Goal: Information Seeking & Learning: Learn about a topic

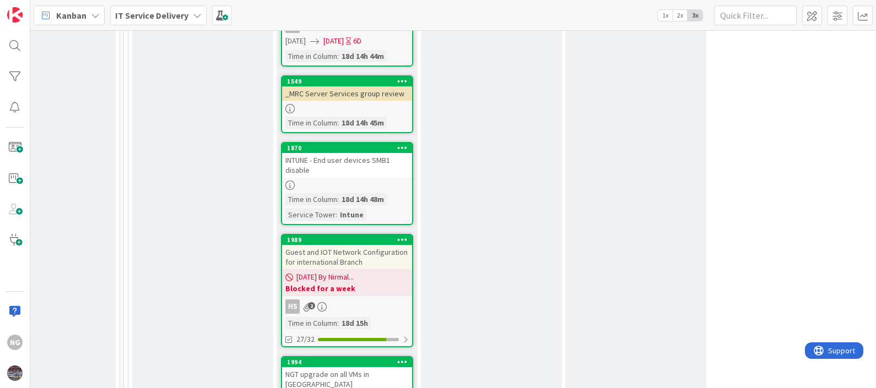
scroll to position [758, 641]
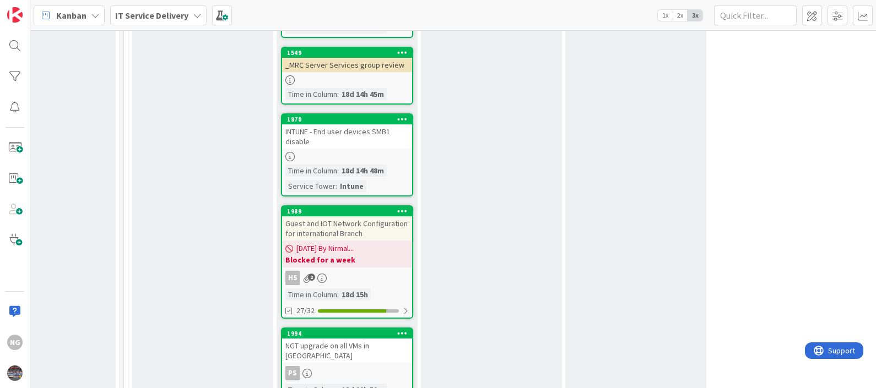
click at [367, 229] on div "Guest and IOT Network Configuration for international Branch" at bounding box center [347, 229] width 130 height 24
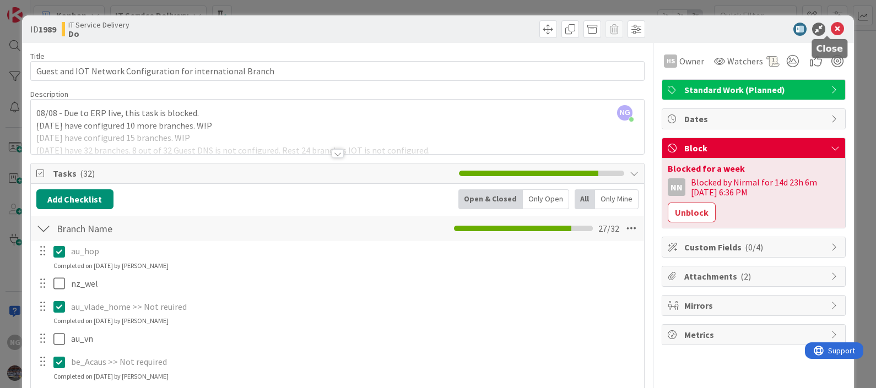
click at [831, 29] on icon at bounding box center [837, 29] width 13 height 13
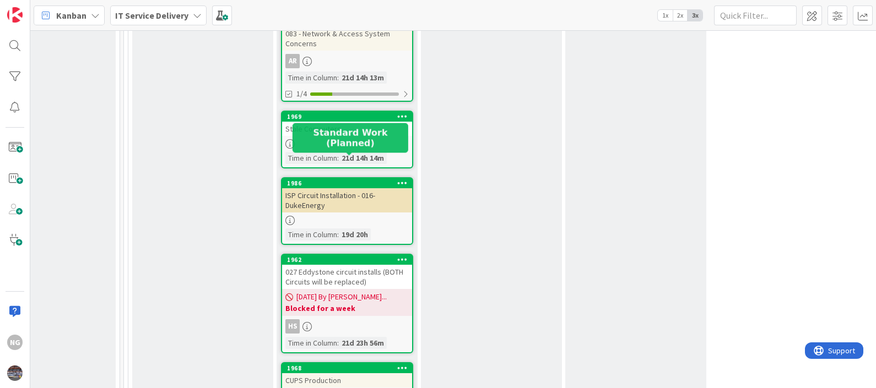
scroll to position [1171, 641]
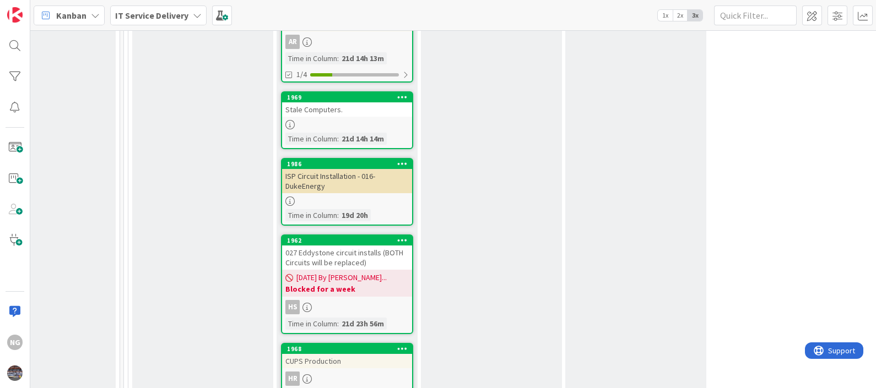
click at [316, 169] on div "ISP Circuit Installation - 016-DukeEnergy" at bounding box center [347, 181] width 130 height 24
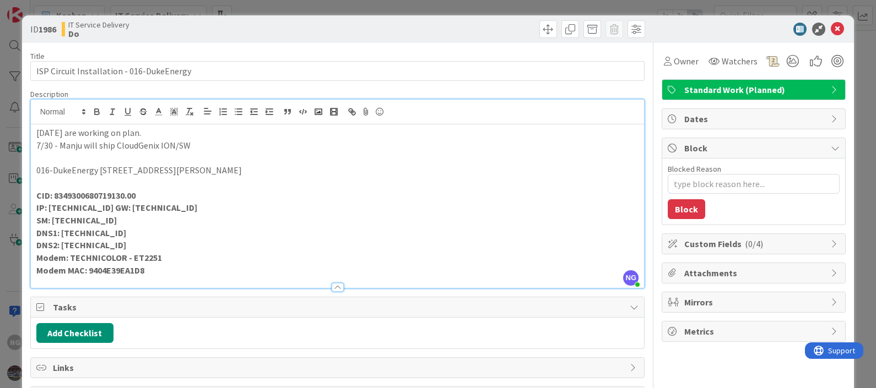
click at [34, 112] on div "[PERSON_NAME] just joined [DATE] are working on plan. 7/30 - Manju will ship Cl…" at bounding box center [338, 194] width 614 height 188
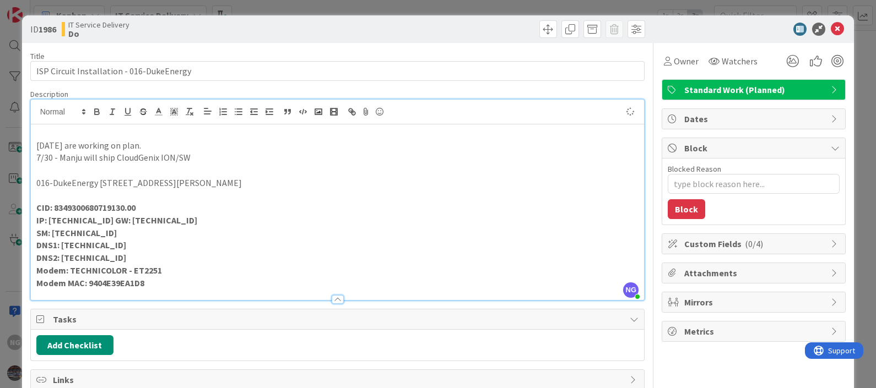
type textarea "x"
click at [831, 25] on icon at bounding box center [837, 29] width 13 height 13
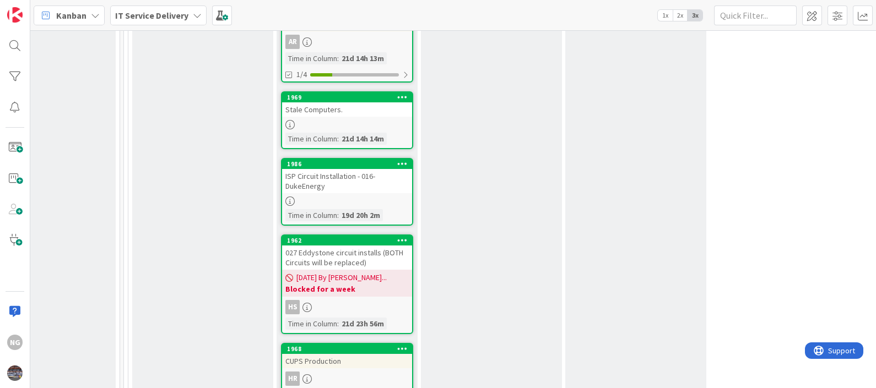
click at [337, 169] on div "ISP Circuit Installation - 016-DukeEnergy" at bounding box center [347, 181] width 130 height 24
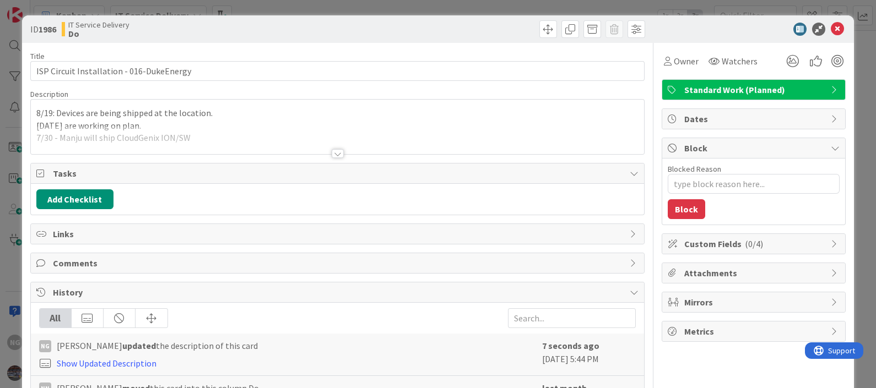
click at [220, 111] on div "8/19: Devices are being shipped at the location. [DATE] are working on plan. 7/…" at bounding box center [338, 127] width 614 height 55
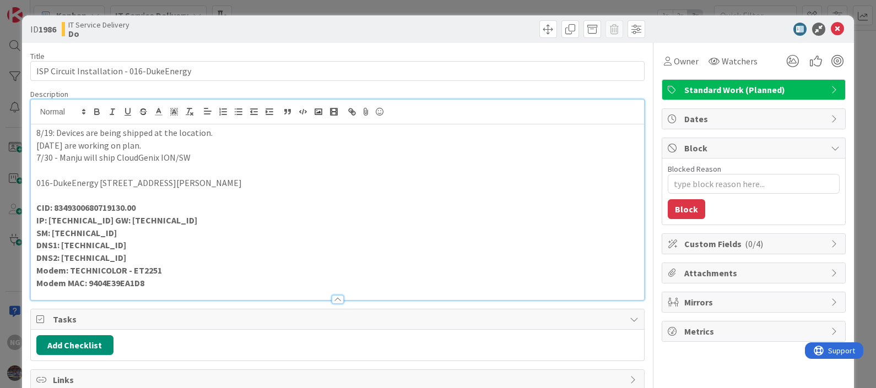
click at [229, 139] on p "[DATE] are working on plan." at bounding box center [337, 145] width 603 height 13
click at [674, 64] on span "Owner" at bounding box center [686, 61] width 25 height 13
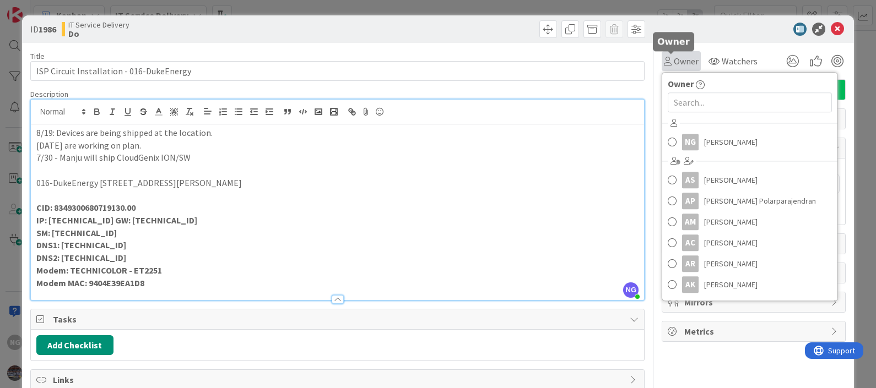
type textarea "x"
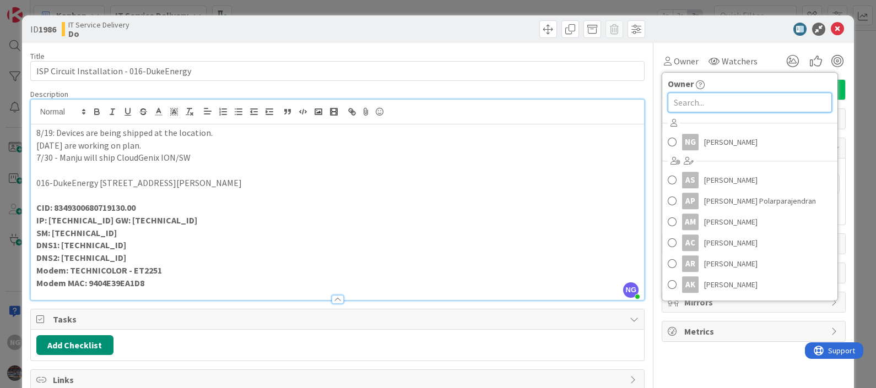
click at [702, 104] on input "text" at bounding box center [750, 103] width 164 height 20
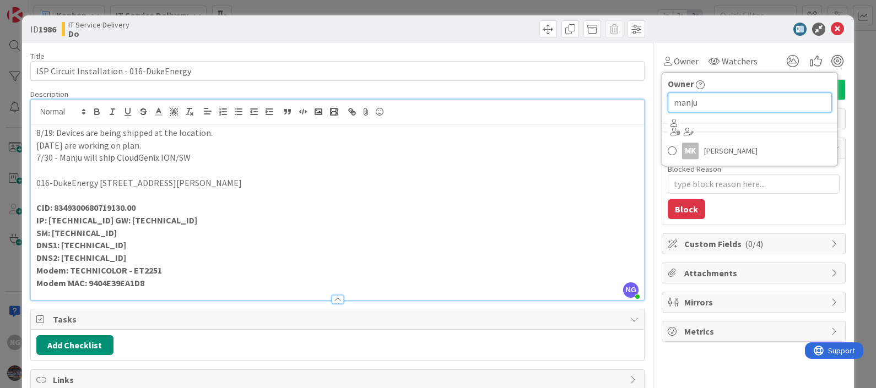
type input "manju"
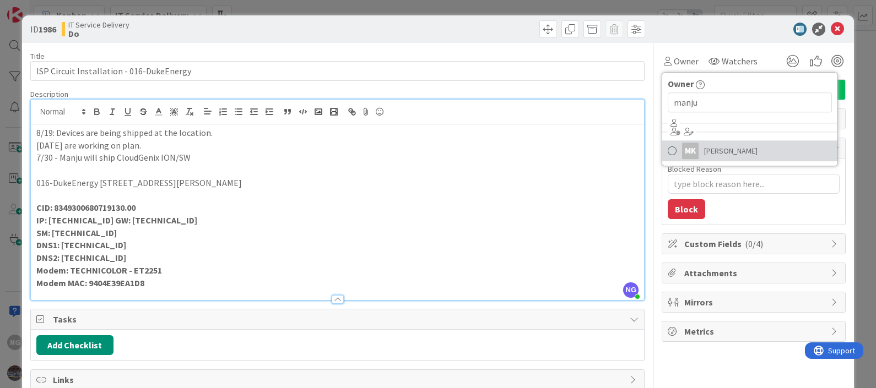
click at [709, 150] on span "[PERSON_NAME]" at bounding box center [730, 151] width 53 height 17
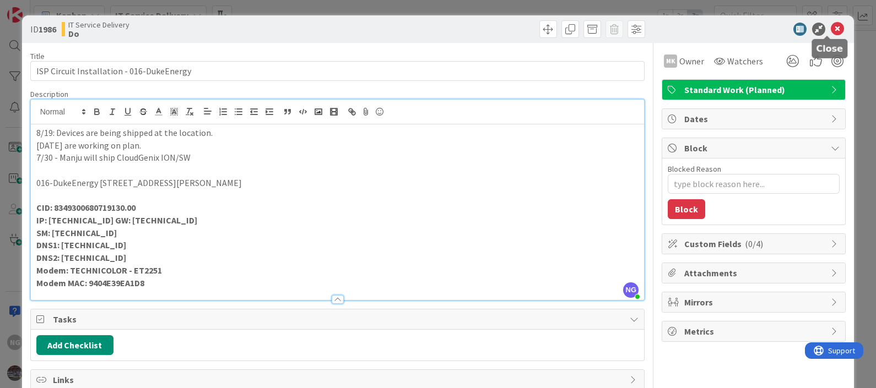
click at [831, 30] on icon at bounding box center [837, 29] width 13 height 13
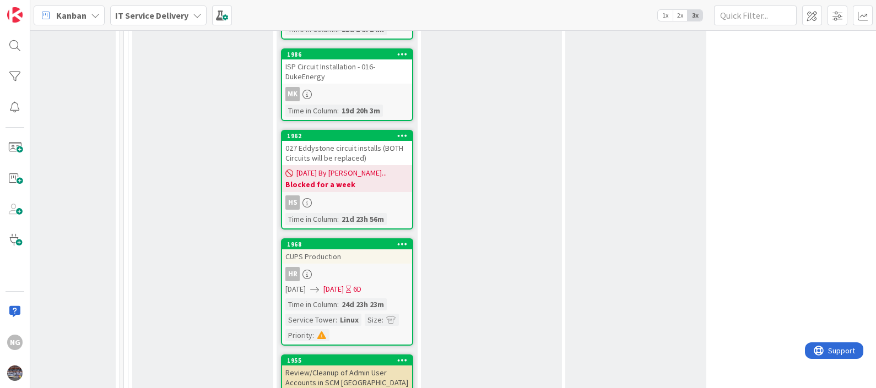
scroll to position [1309, 641]
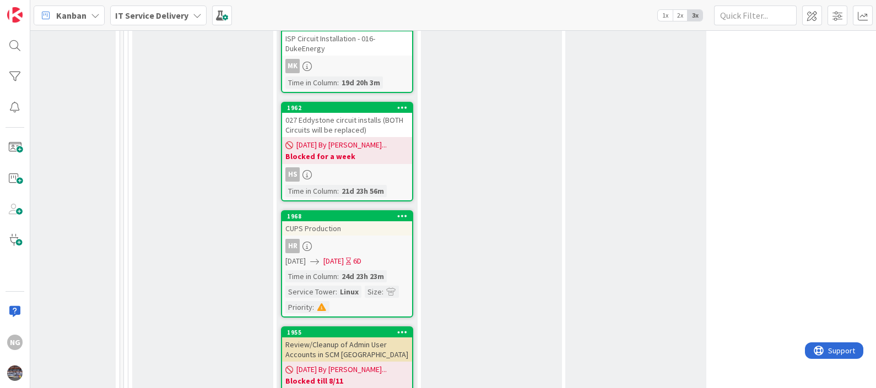
click at [348, 113] on div "027 Eddystone circuit installs (BOTH Circuits will be replaced)" at bounding box center [347, 125] width 130 height 24
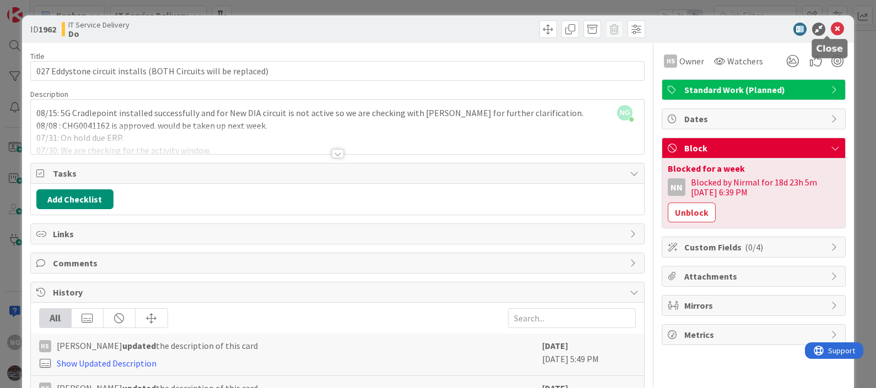
click at [831, 29] on icon at bounding box center [837, 29] width 13 height 13
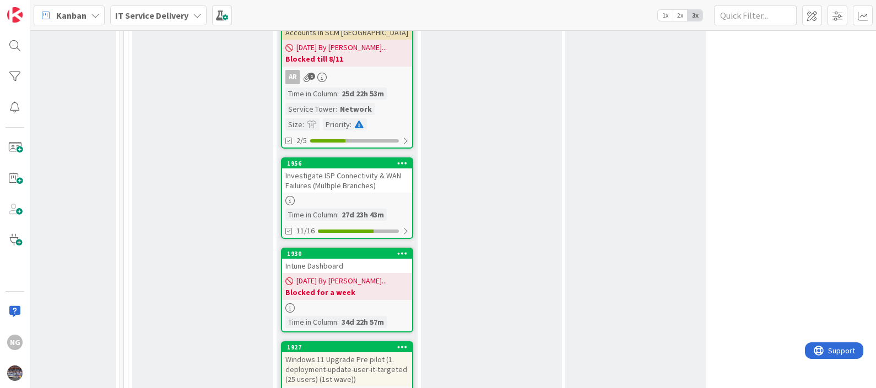
scroll to position [1653, 641]
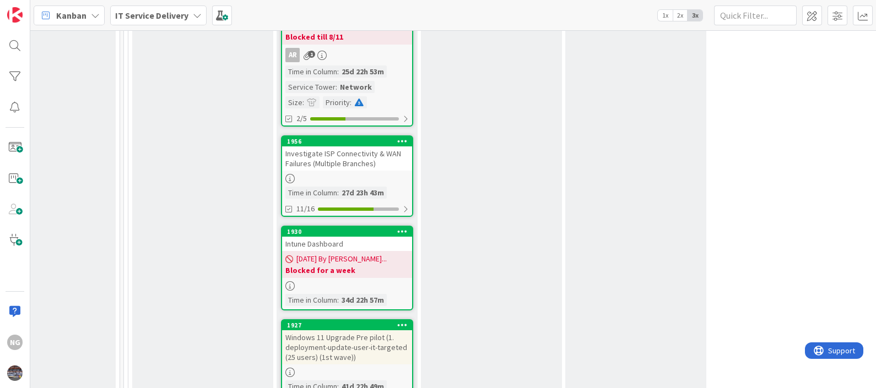
click at [340, 147] on div "Investigate ISP Connectivity & WAN Failures (Multiple Branches)" at bounding box center [347, 159] width 130 height 24
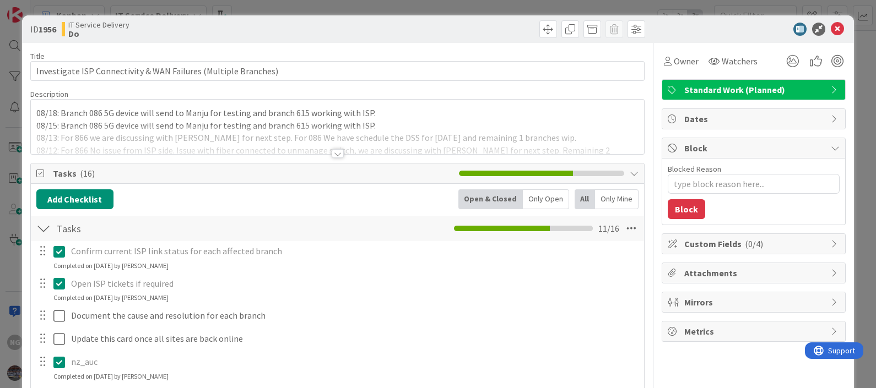
click at [136, 116] on p "08/18: Branch 086 5G device will send to Manju for testing and branch 615 worki…" at bounding box center [337, 113] width 603 height 13
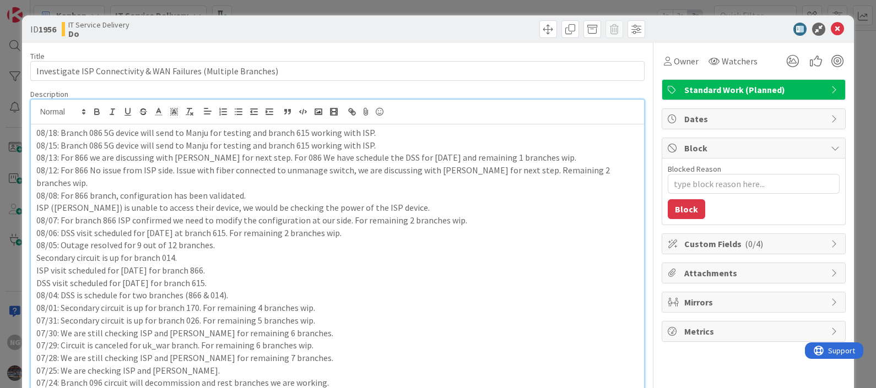
click at [385, 136] on p "08/18: Branch 086 5G device will send to Manju for testing and branch 615 worki…" at bounding box center [337, 133] width 603 height 13
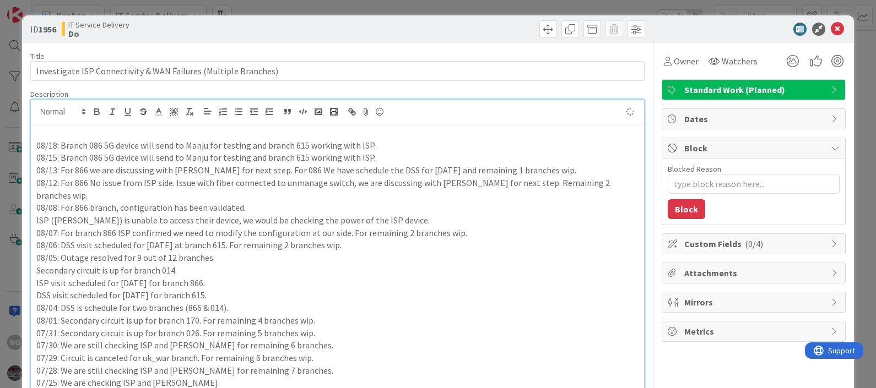
type textarea "x"
drag, startPoint x: 233, startPoint y: 132, endPoint x: 289, endPoint y: 171, distance: 68.9
click at [61, 128] on p "08/19: For branch 086, 5G device is being sent to Man" at bounding box center [337, 133] width 603 height 13
click at [138, 153] on p "08/15: Branch 086 5G device will send to Manju for testing and branch 615 worki…" at bounding box center [337, 158] width 603 height 13
drag, startPoint x: 107, startPoint y: 145, endPoint x: 232, endPoint y: 145, distance: 124.5
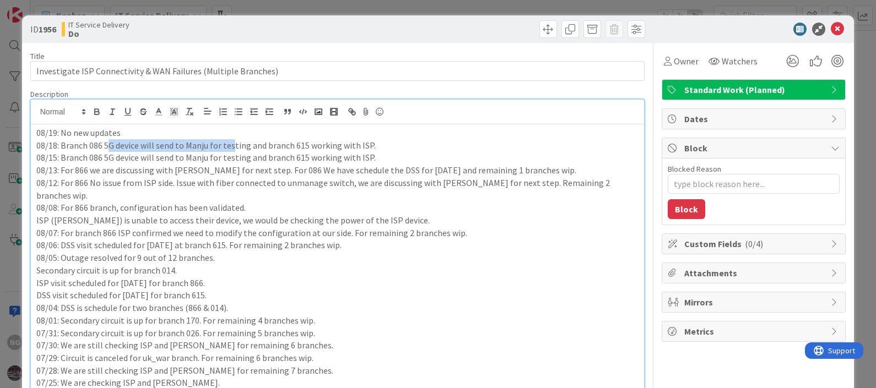
click at [232, 145] on p "08/18: Branch 086 5G device will send to Manju for testing and branch 615 worki…" at bounding box center [337, 145] width 603 height 13
click at [290, 171] on p "08/13: For 866 we are discussing with [PERSON_NAME] for next step. For 086 We h…" at bounding box center [337, 170] width 603 height 13
drag, startPoint x: 278, startPoint y: 145, endPoint x: 364, endPoint y: 143, distance: 85.4
click at [364, 143] on p "08/18: Branch 086 5G device will send to Manju for testing and branch 615 worki…" at bounding box center [337, 145] width 603 height 13
click at [388, 173] on p "08/13: For 866 we are discussing with [PERSON_NAME] for next step. For 086 We h…" at bounding box center [337, 170] width 603 height 13
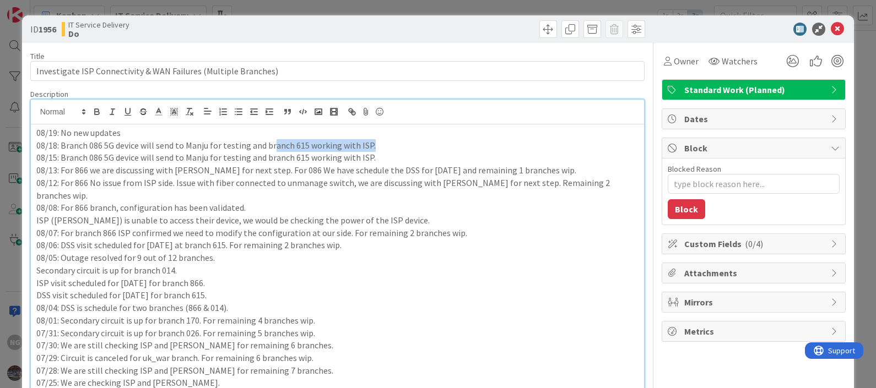
drag, startPoint x: 382, startPoint y: 146, endPoint x: 271, endPoint y: 145, distance: 111.3
click at [271, 145] on p "08/18: Branch 086 5G device will send to Manju for testing and branch 615 worki…" at bounding box center [337, 145] width 603 height 13
click at [270, 179] on p "08/12: For 866 No issue from ISP side. Issue with fiber connected to unmanage s…" at bounding box center [337, 189] width 603 height 25
click at [380, 148] on p "08/18: Branch 086 5G device will send to Manju for testing and branch 615 worki…" at bounding box center [337, 145] width 603 height 13
click at [379, 160] on p "08/15: Branch 086 5G device will send to Manju for testing and branch 615 worki…" at bounding box center [337, 158] width 603 height 13
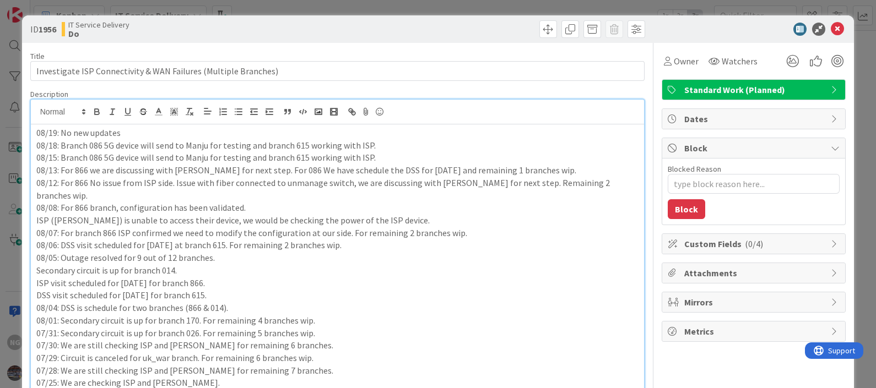
click at [159, 128] on p "08/19: No new updates" at bounding box center [337, 133] width 603 height 13
type textarea "x"
click at [831, 28] on icon at bounding box center [837, 29] width 13 height 13
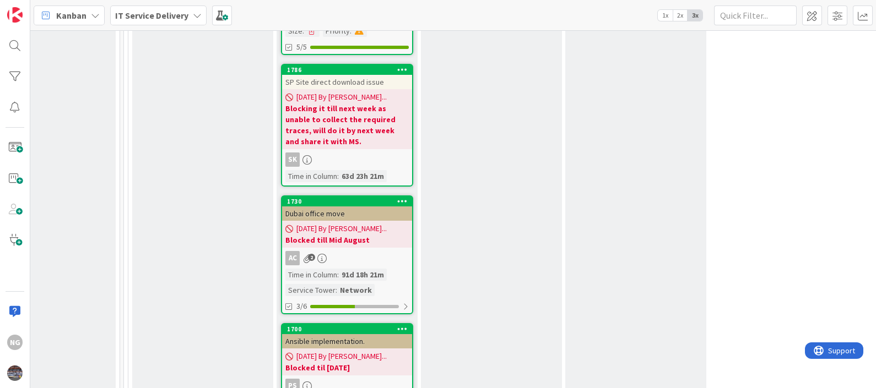
scroll to position [2686, 641]
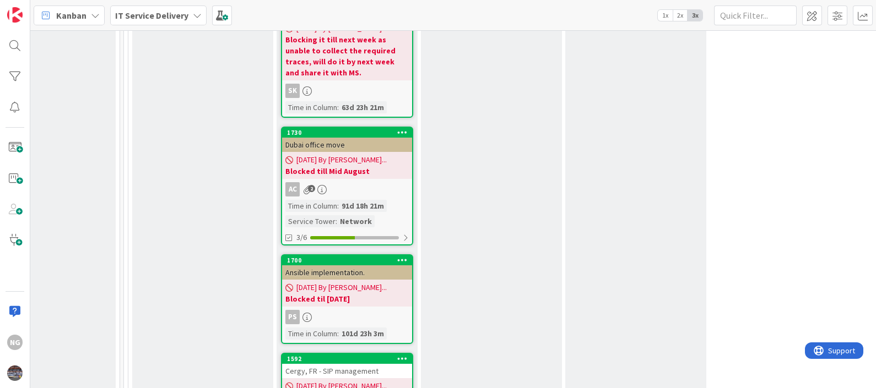
click at [366, 138] on div "Dubai office move" at bounding box center [347, 145] width 130 height 14
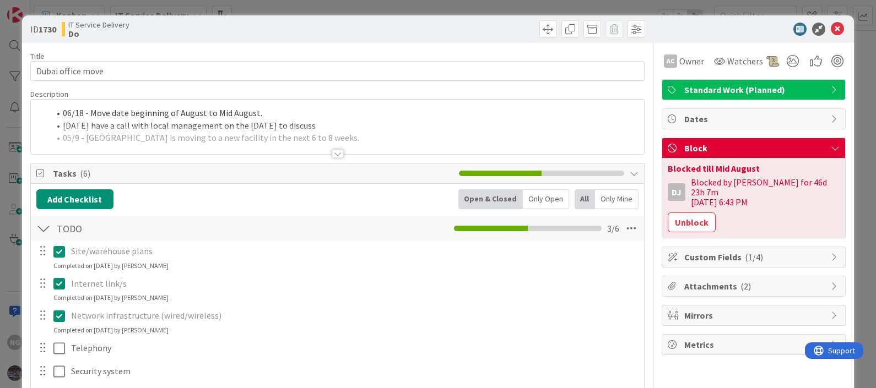
click at [281, 124] on div "06/18 - Move date beginning of August to Mid August. [DATE] have a call with lo…" at bounding box center [338, 130] width 614 height 50
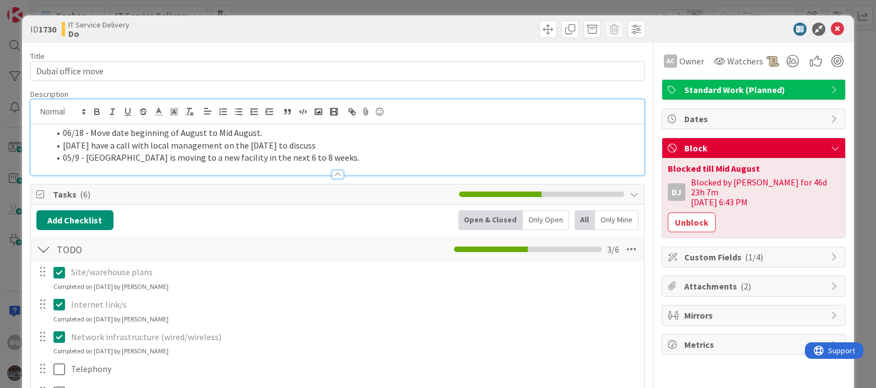
click at [283, 139] on li "[DATE] have a call with local management on the [DATE] to discuss" at bounding box center [345, 145] width 590 height 13
click at [831, 29] on icon at bounding box center [837, 29] width 13 height 13
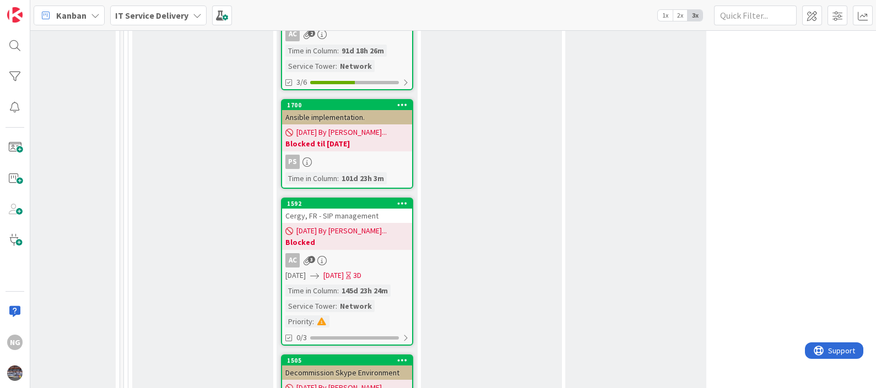
scroll to position [2824, 641]
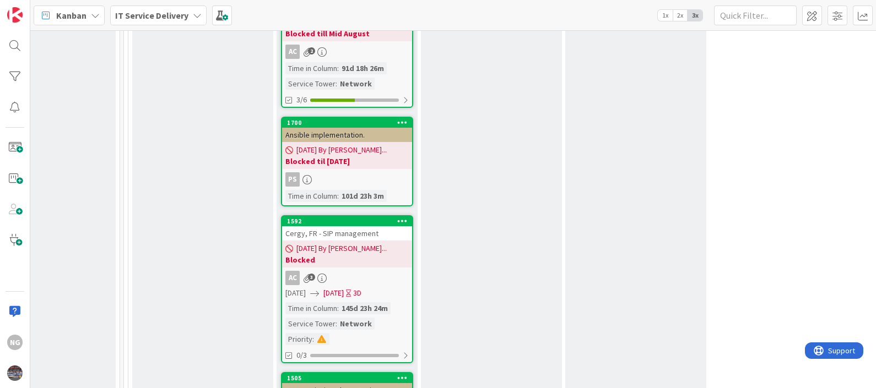
click at [342, 128] on div "Ansible implementation." at bounding box center [347, 135] width 130 height 14
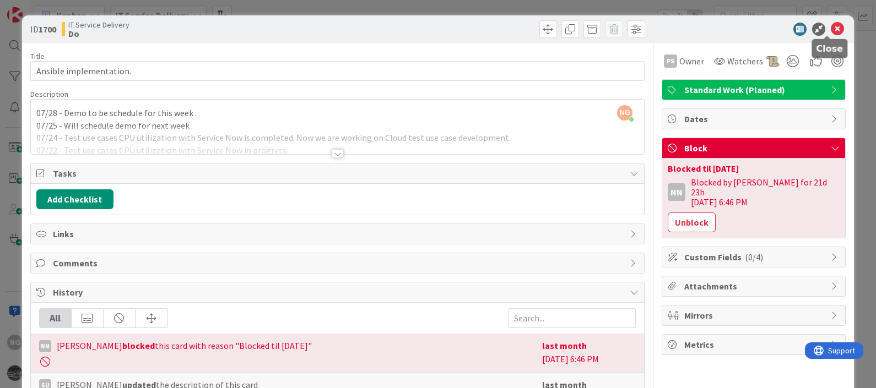
click at [831, 28] on icon at bounding box center [837, 29] width 13 height 13
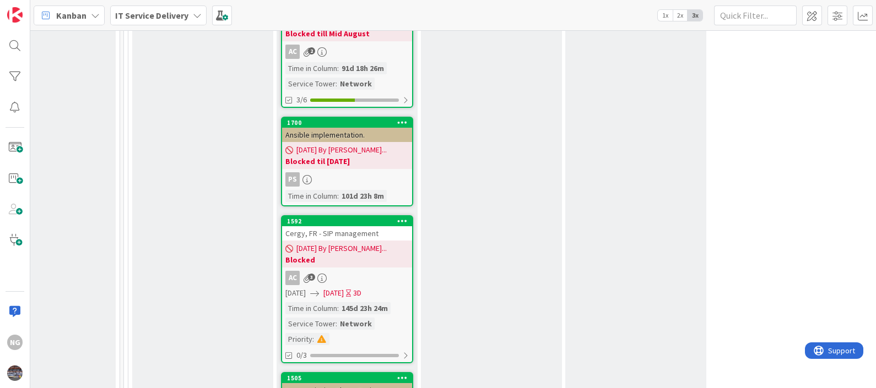
click at [347, 226] on div "Cergy, FR - SIP management" at bounding box center [347, 233] width 130 height 14
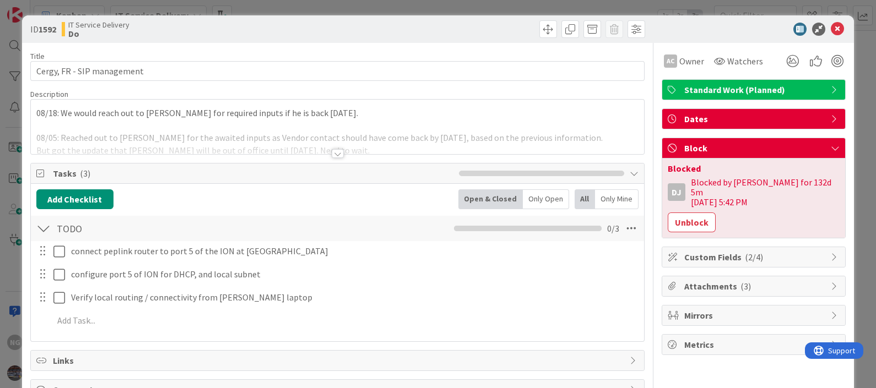
click at [37, 112] on div "08/18: We would reach out to [PERSON_NAME] for required inputs if he is back [D…" at bounding box center [338, 127] width 614 height 55
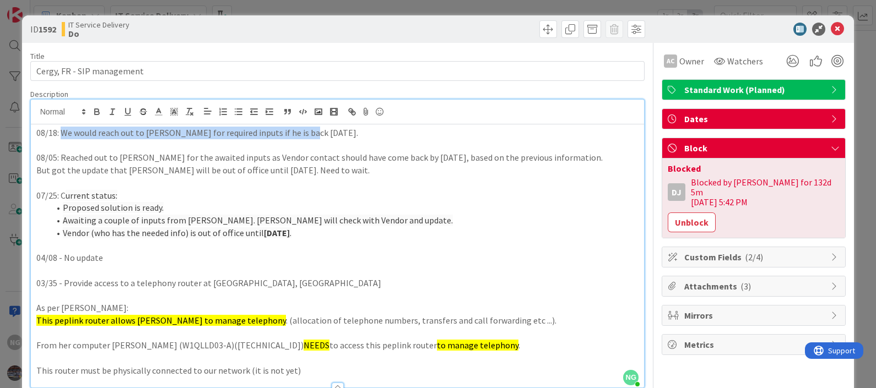
drag, startPoint x: 60, startPoint y: 133, endPoint x: 305, endPoint y: 133, distance: 244.6
click at [305, 133] on p "08/18: We would reach out to [PERSON_NAME] for required inputs if he is back [D…" at bounding box center [337, 133] width 603 height 13
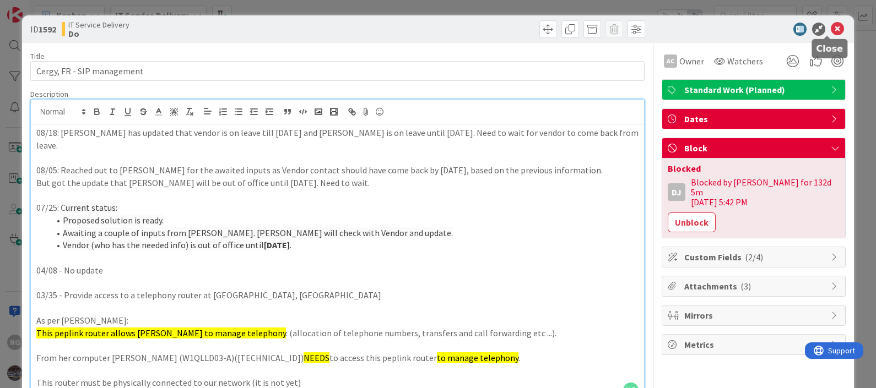
click at [831, 31] on icon at bounding box center [837, 29] width 13 height 13
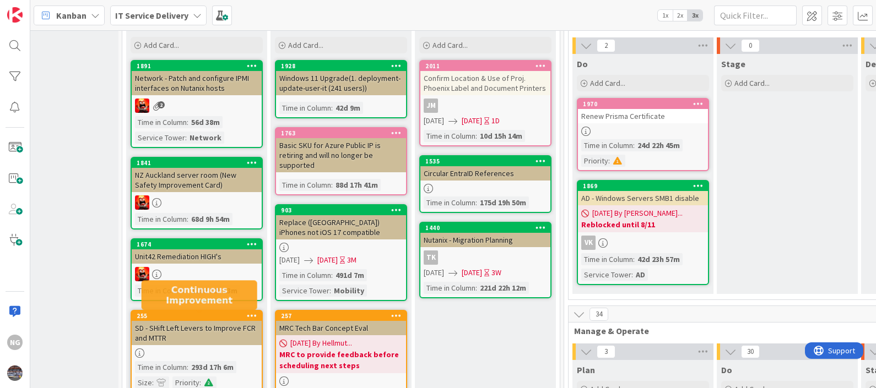
scroll to position [68, 201]
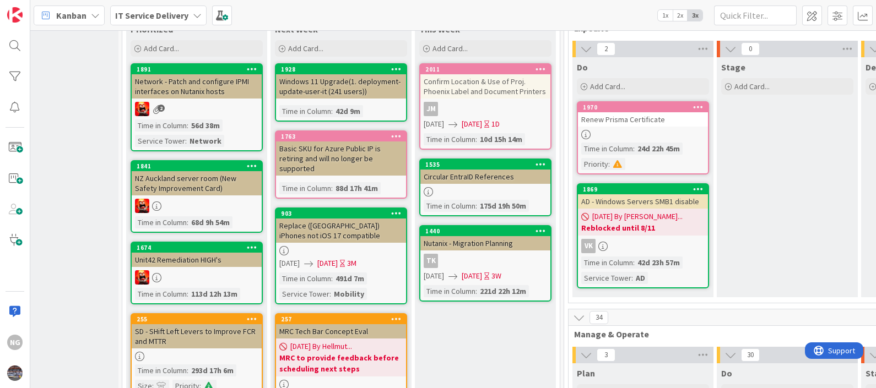
click at [193, 80] on div "Network - Patch and configure IPMI interfaces on Nutanix hosts" at bounding box center [197, 86] width 130 height 24
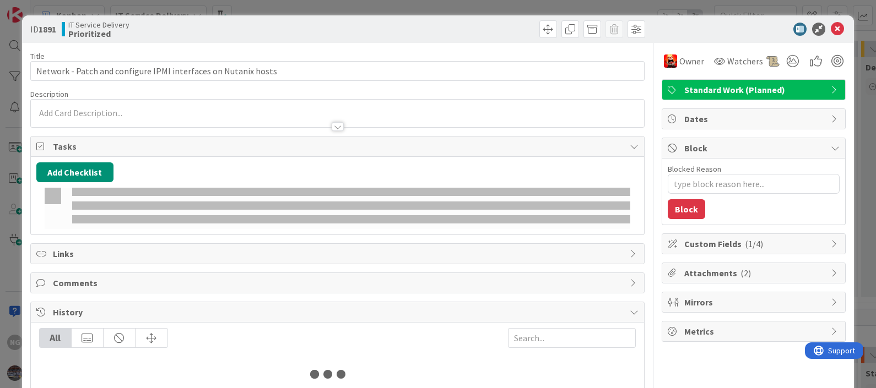
type textarea "x"
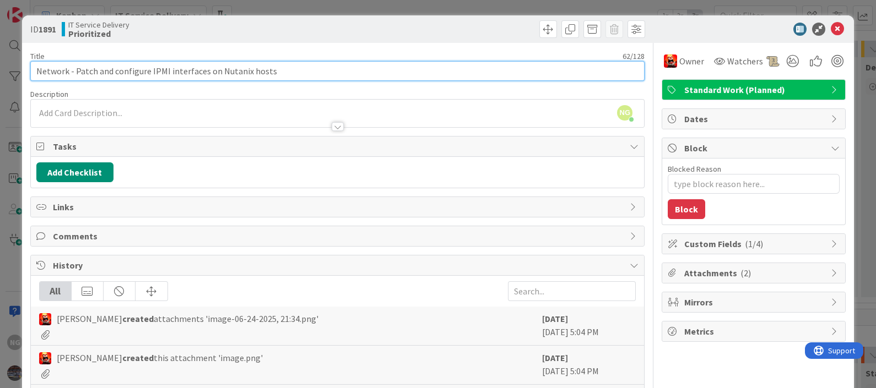
click at [274, 74] on input "Network - Patch and configure IPMI interfaces on Nutanix hosts" at bounding box center [337, 71] width 615 height 20
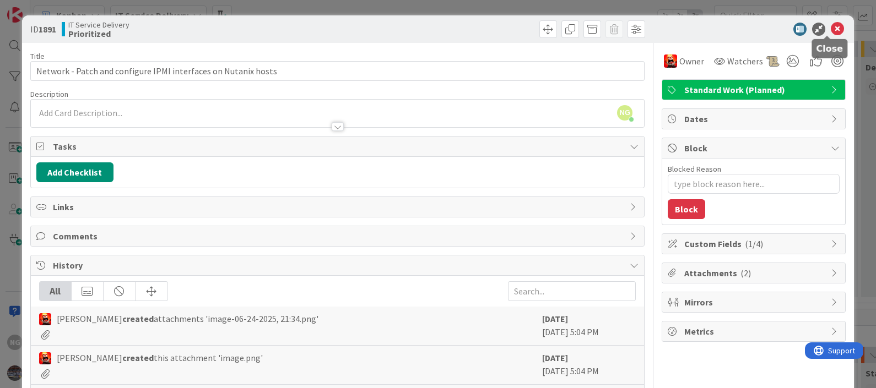
click at [831, 25] on icon at bounding box center [837, 29] width 13 height 13
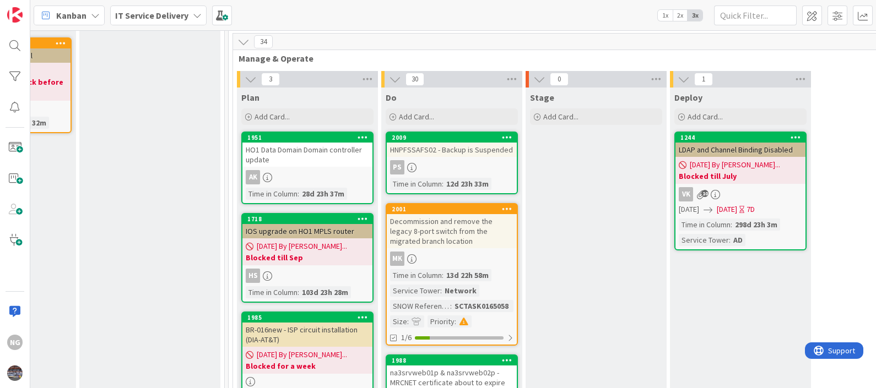
scroll to position [344, 606]
